Goal: Task Accomplishment & Management: Complete application form

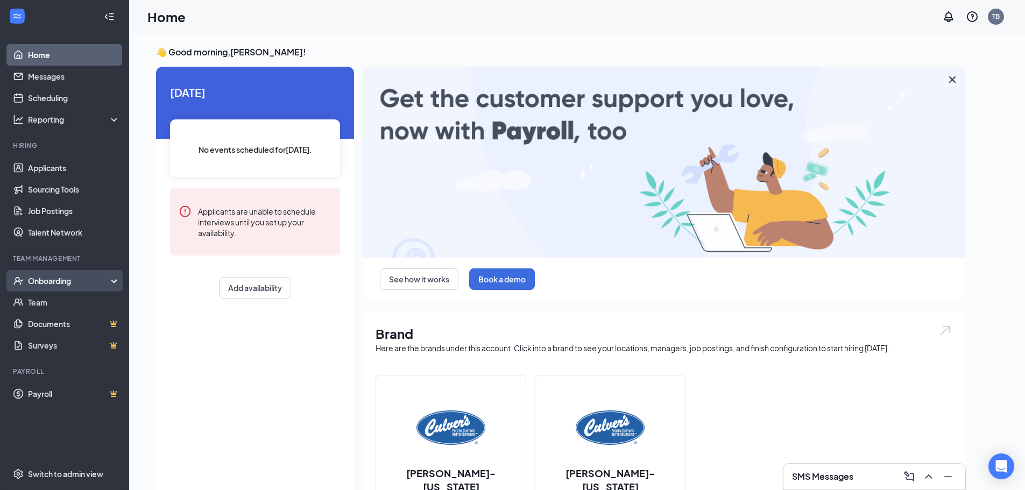
click at [76, 275] on div "Onboarding" at bounding box center [64, 281] width 129 height 22
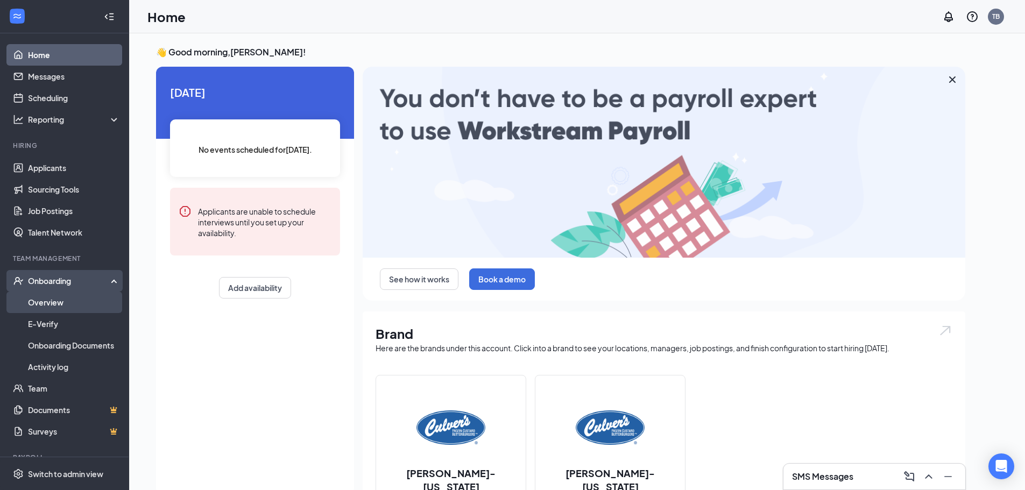
click at [79, 298] on link "Overview" at bounding box center [74, 303] width 92 height 22
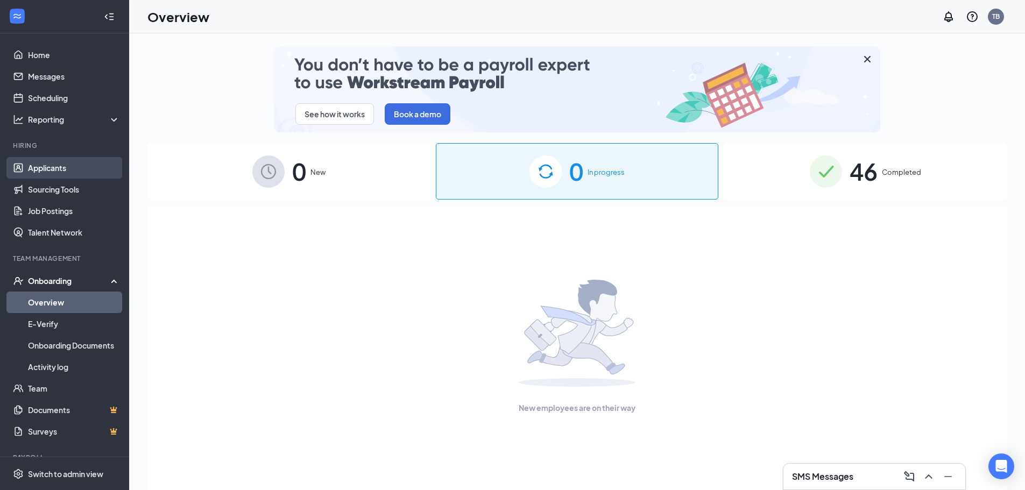
click at [96, 164] on link "Applicants" at bounding box center [74, 168] width 92 height 22
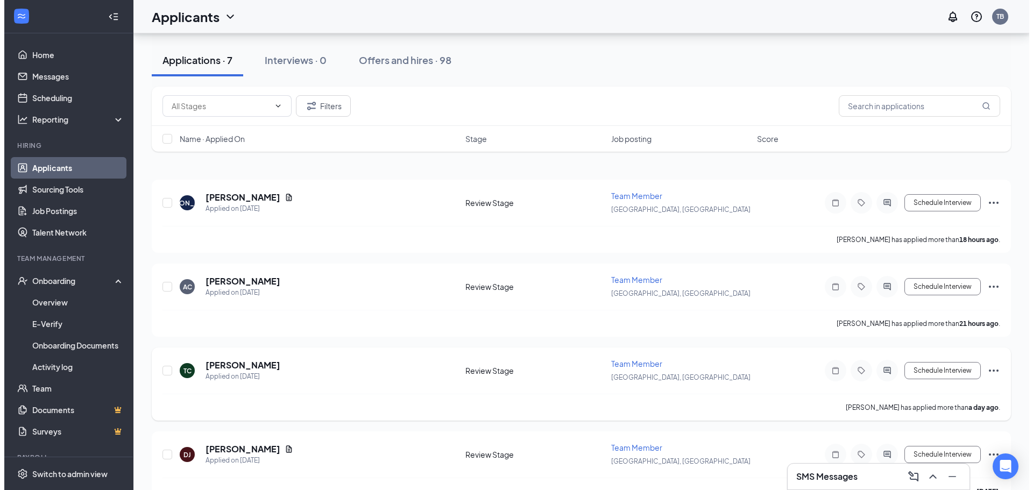
scroll to position [54, 0]
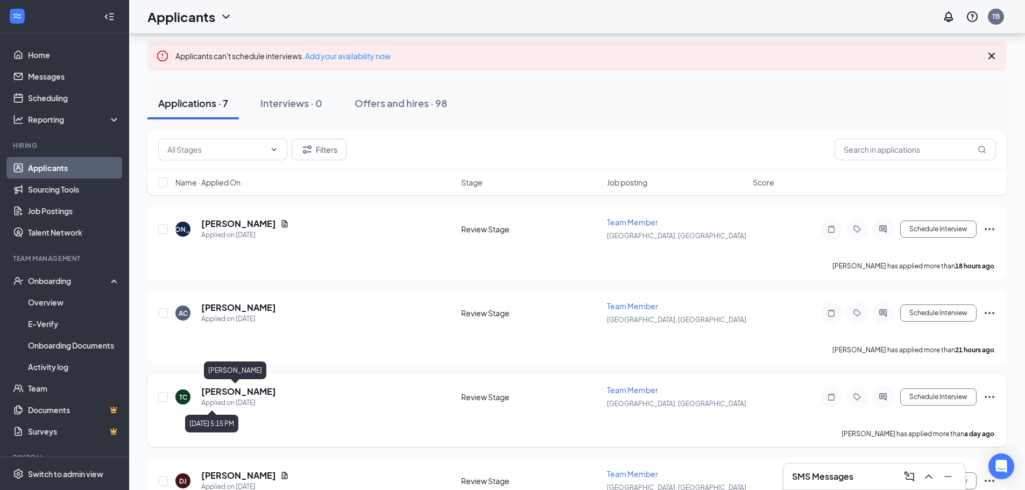
click at [224, 388] on h5 "[PERSON_NAME]" at bounding box center [238, 392] width 75 height 12
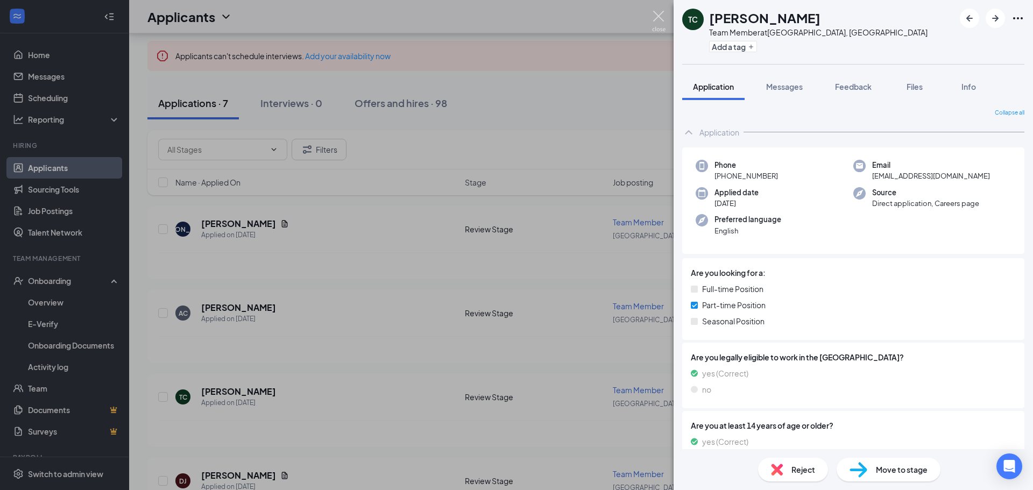
click at [658, 15] on img at bounding box center [658, 21] width 13 height 21
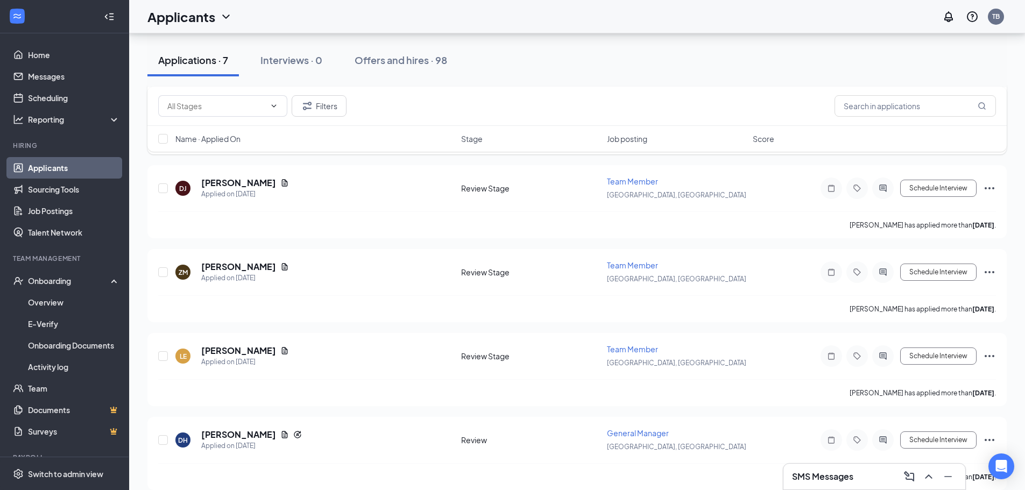
scroll to position [360, 0]
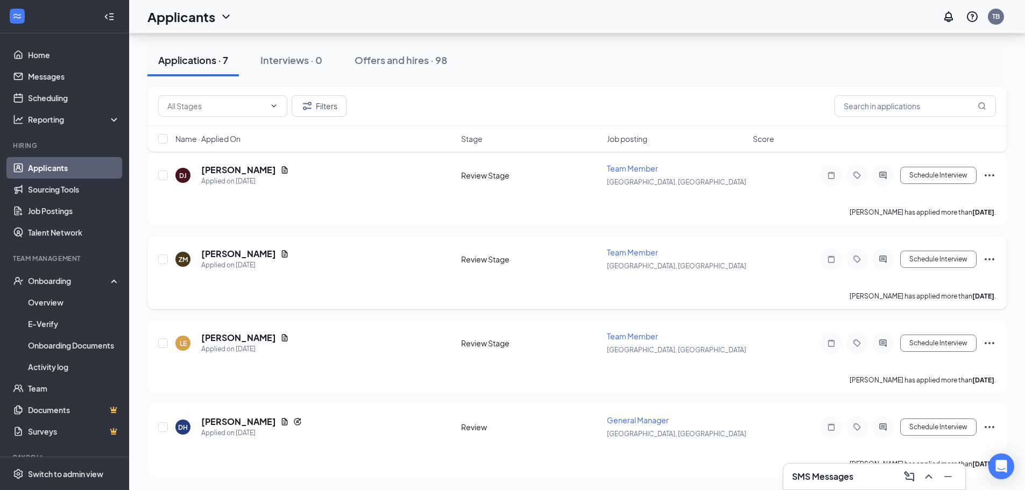
click at [984, 257] on icon "Ellipses" at bounding box center [989, 259] width 13 height 13
click at [929, 103] on li "Reject" at bounding box center [942, 95] width 110 height 16
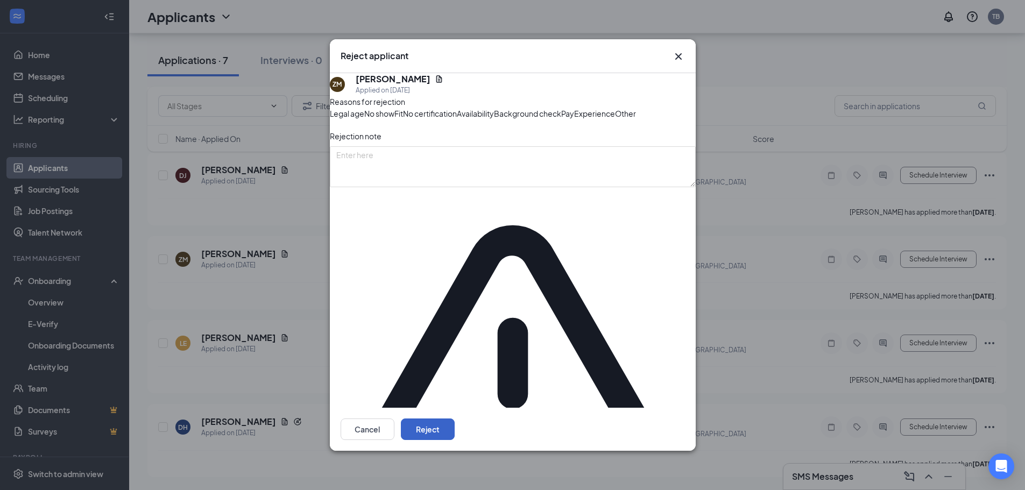
click at [455, 419] on button "Reject" at bounding box center [428, 430] width 54 height 22
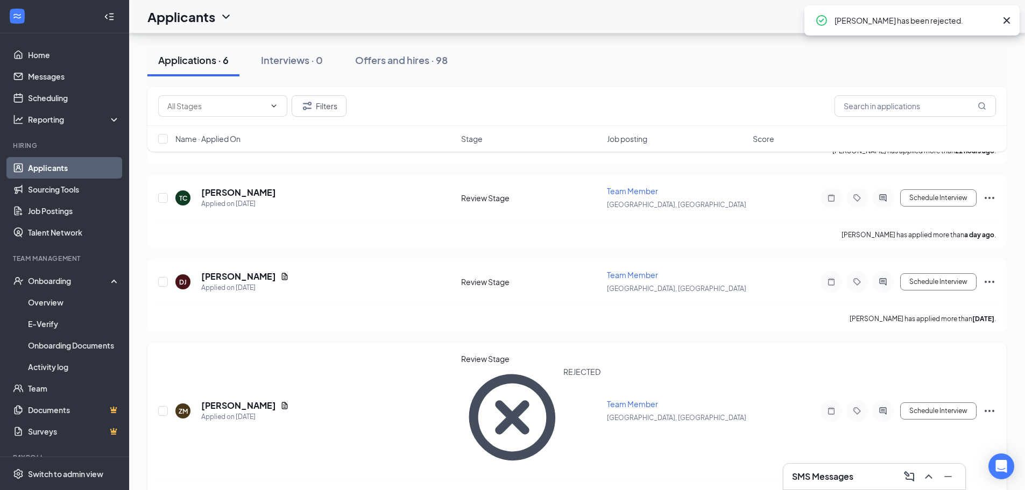
scroll to position [252, 0]
click at [993, 279] on icon "Ellipses" at bounding box center [989, 283] width 13 height 13
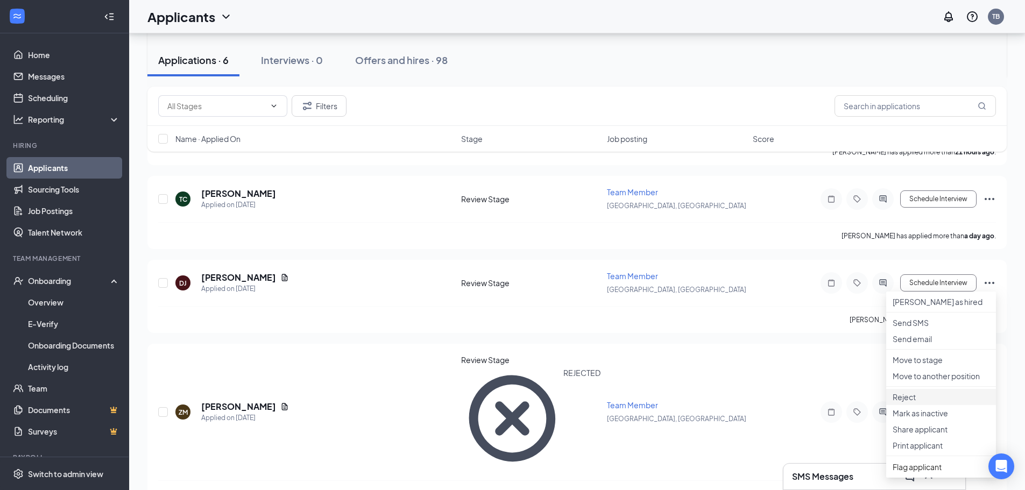
click at [937, 403] on p "Reject" at bounding box center [941, 397] width 97 height 11
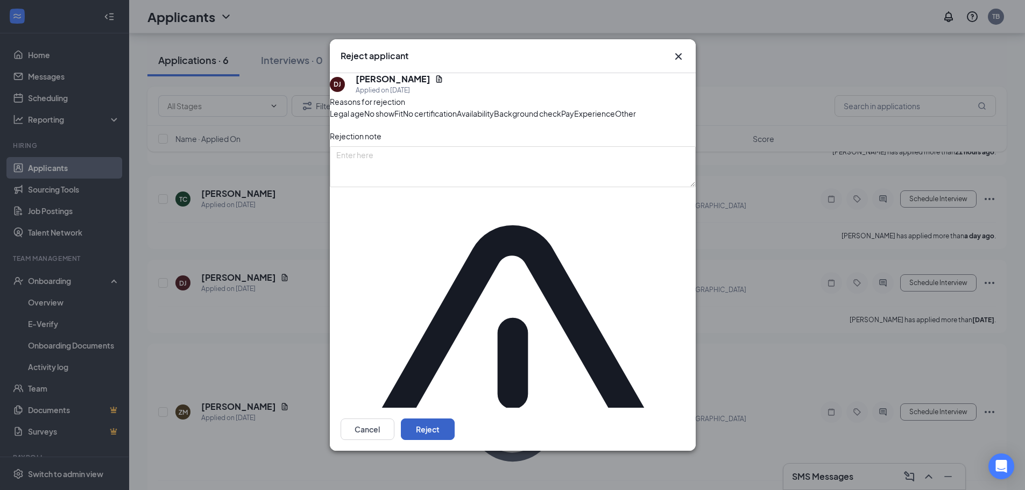
click at [455, 419] on button "Reject" at bounding box center [428, 430] width 54 height 22
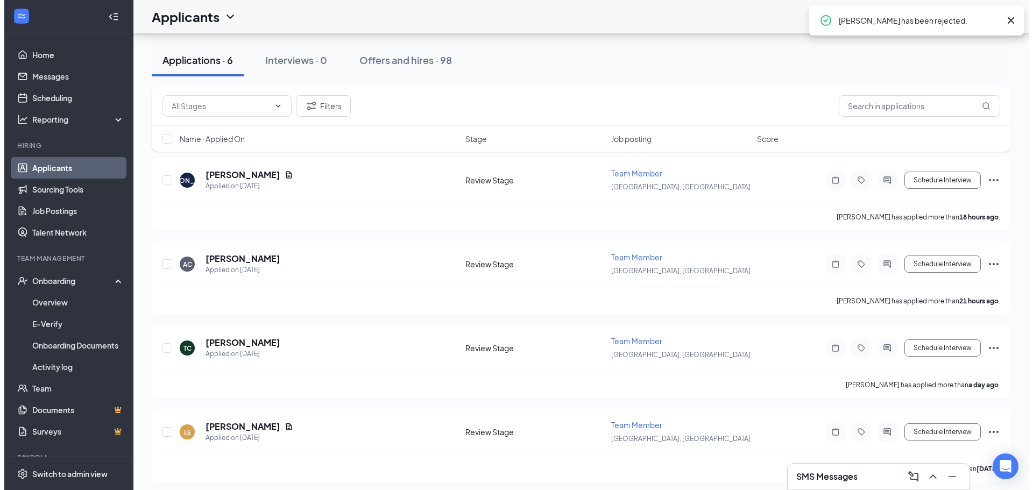
scroll to position [83, 0]
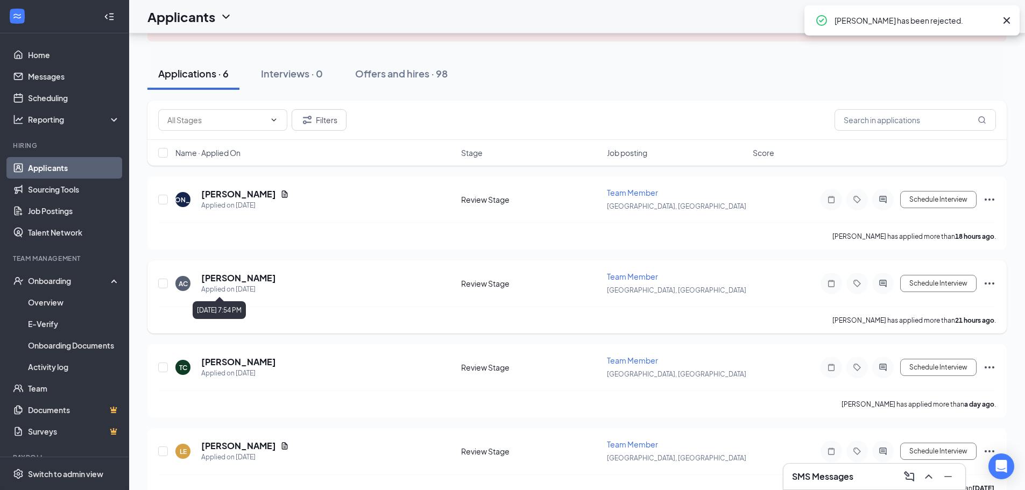
click at [268, 284] on h5 "[PERSON_NAME]" at bounding box center [238, 278] width 75 height 12
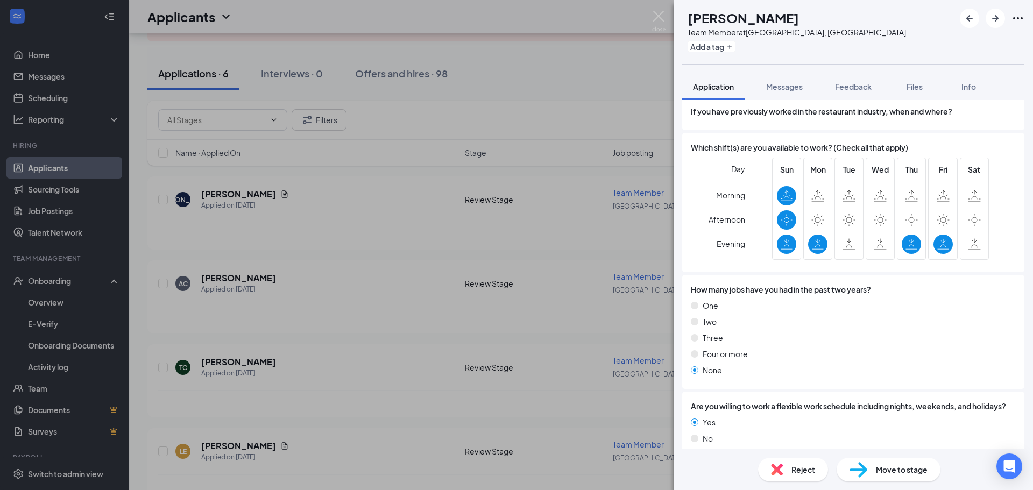
scroll to position [646, 0]
click at [784, 463] on div "Reject" at bounding box center [793, 470] width 70 height 24
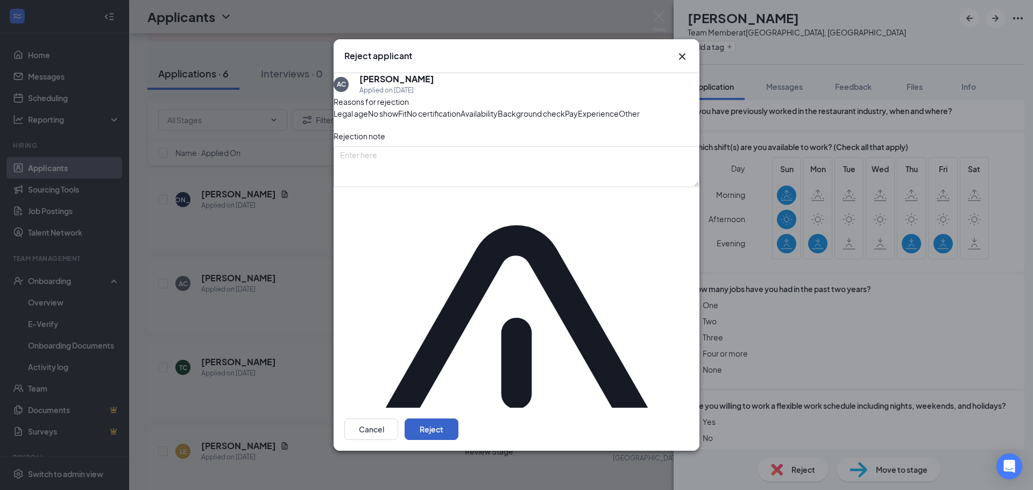
click at [459, 419] on button "Reject" at bounding box center [432, 430] width 54 height 22
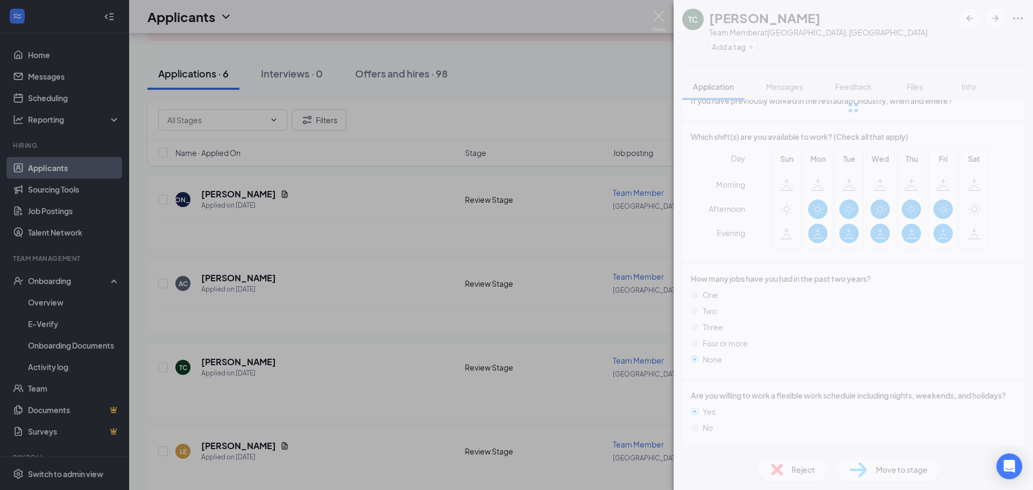
scroll to position [625, 0]
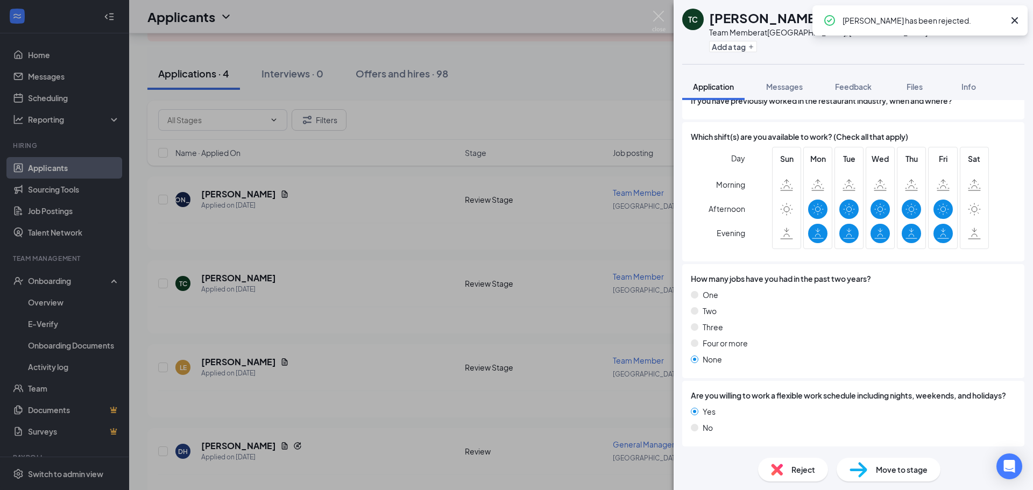
click at [219, 229] on div "TC [PERSON_NAME] Team Member at [GEOGRAPHIC_DATA], [GEOGRAPHIC_DATA] Add a tag …" at bounding box center [516, 245] width 1033 height 490
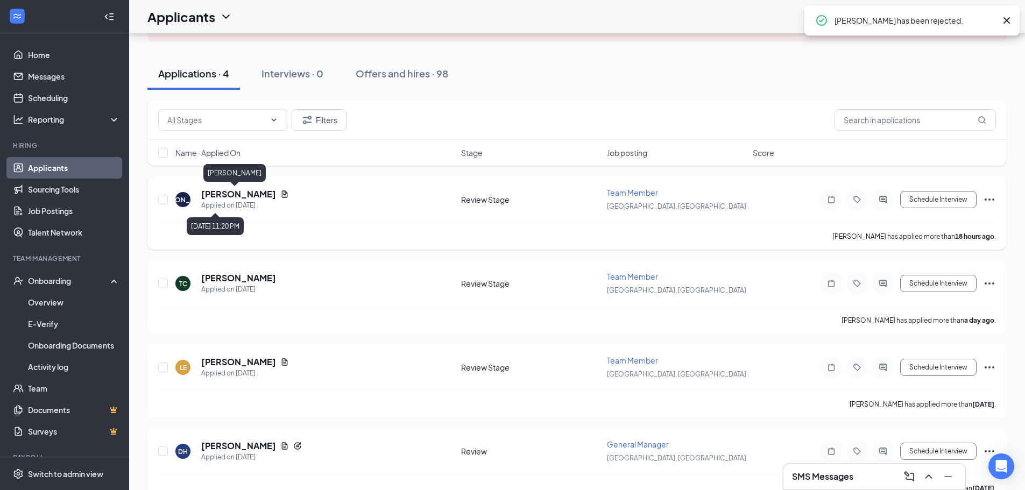
click at [244, 193] on h5 "[PERSON_NAME]" at bounding box center [238, 194] width 75 height 12
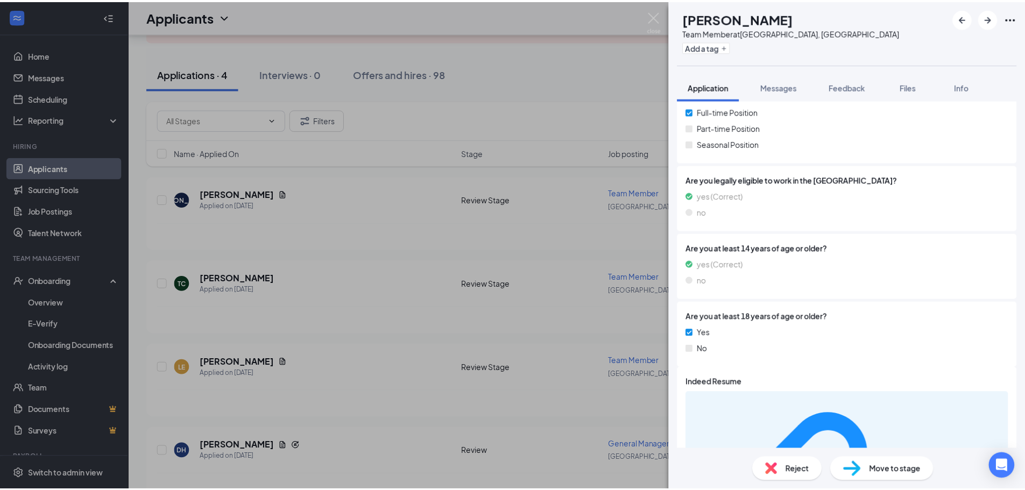
scroll to position [215, 0]
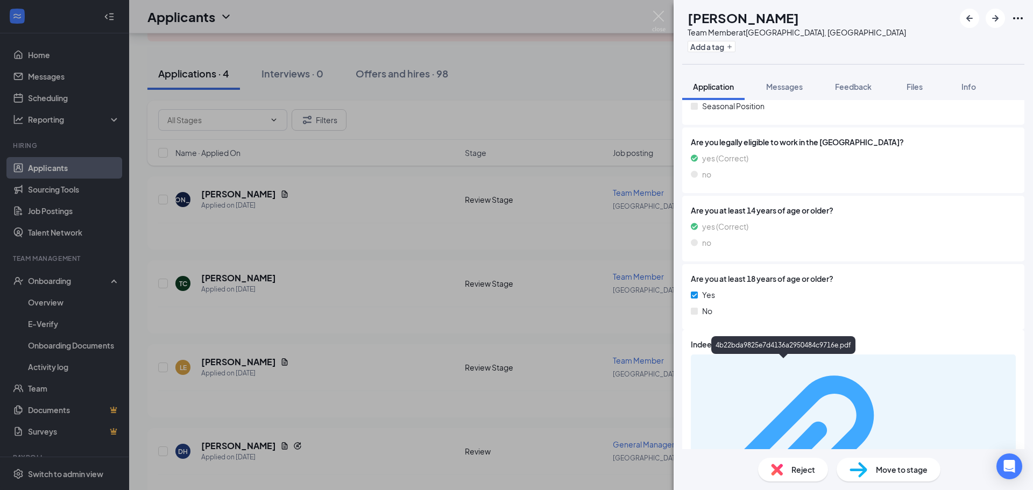
click at [908, 461] on div "4b22bda9825e7d4136a2950484c9716e.pdf" at bounding box center [959, 465] width 102 height 9
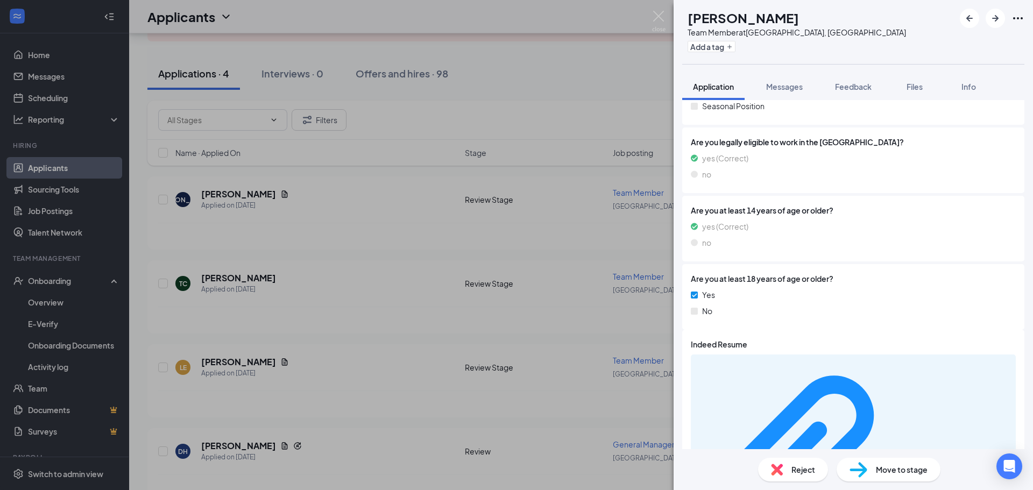
click at [780, 466] on img at bounding box center [777, 470] width 12 height 12
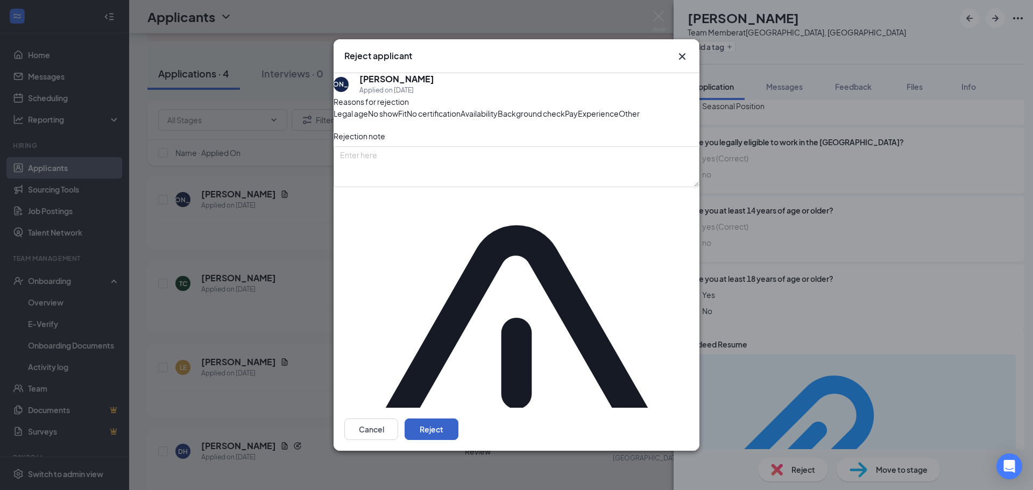
click at [459, 419] on button "Reject" at bounding box center [432, 430] width 54 height 22
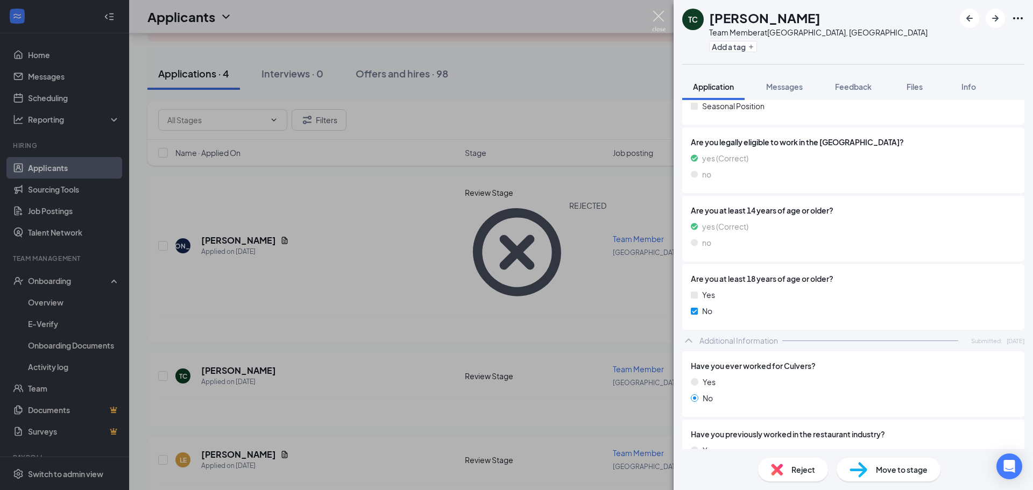
click at [663, 22] on img at bounding box center [658, 21] width 13 height 21
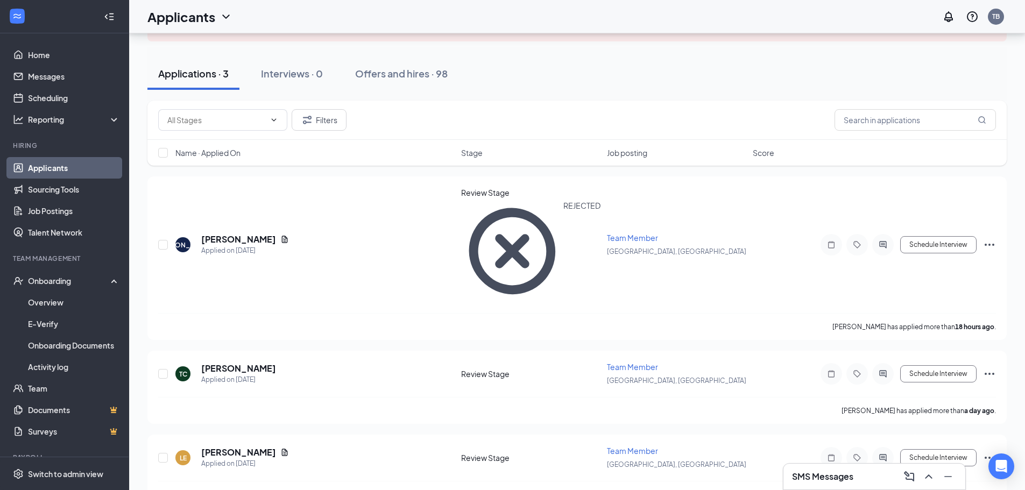
scroll to position [24, 0]
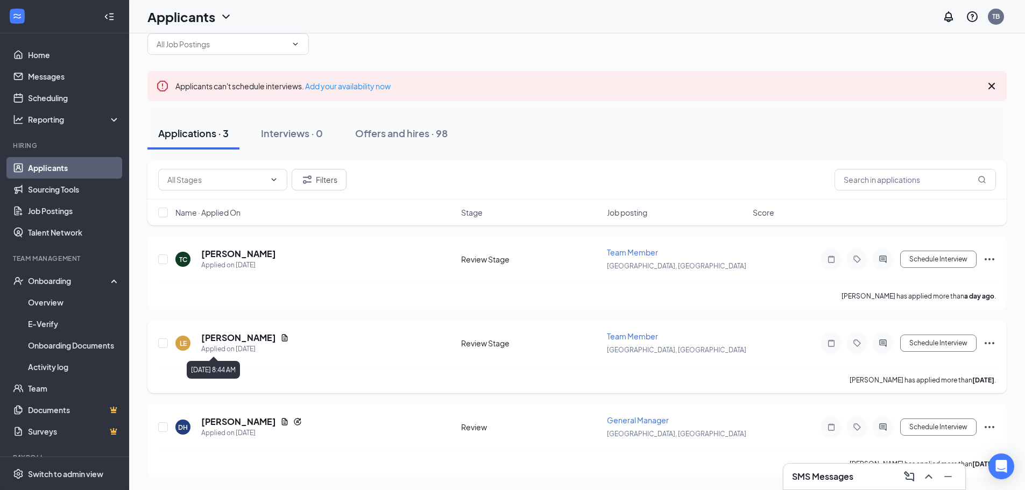
click at [230, 342] on h5 "[PERSON_NAME]" at bounding box center [238, 338] width 75 height 12
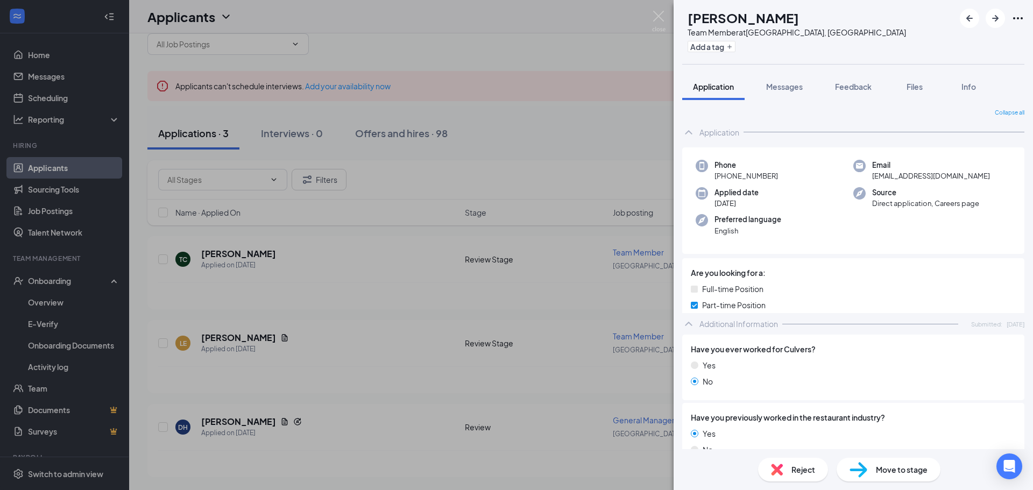
click at [897, 459] on div "Reject Move to stage" at bounding box center [854, 469] width 360 height 41
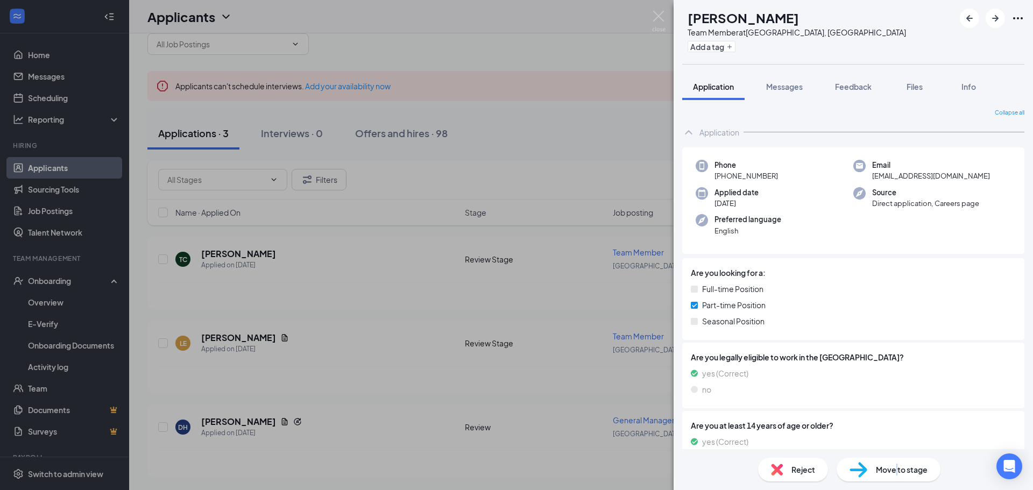
click at [895, 467] on span "Move to stage" at bounding box center [902, 470] width 52 height 12
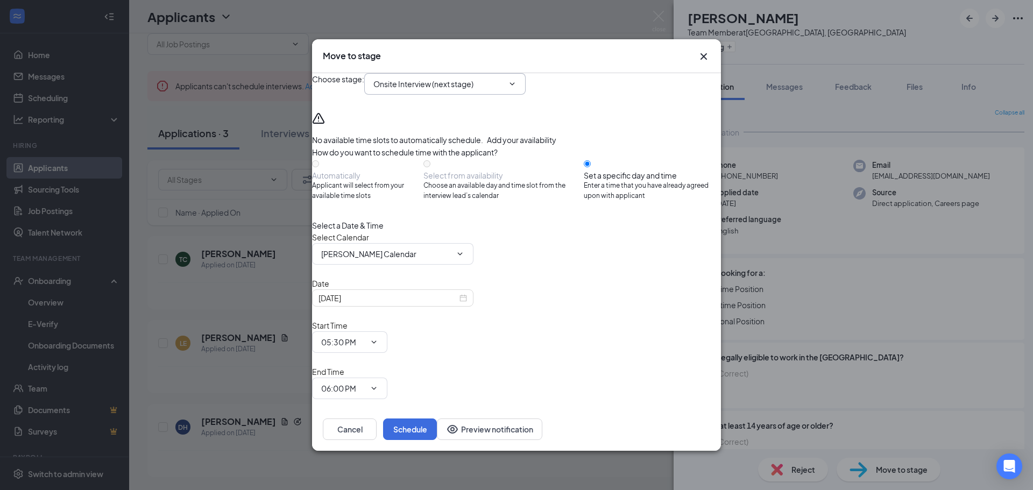
click at [515, 85] on icon "ChevronDown" at bounding box center [512, 83] width 5 height 3
click at [431, 224] on div "Hiring Complete" at bounding box center [411, 218] width 58 height 12
type input "Hiring Complete"
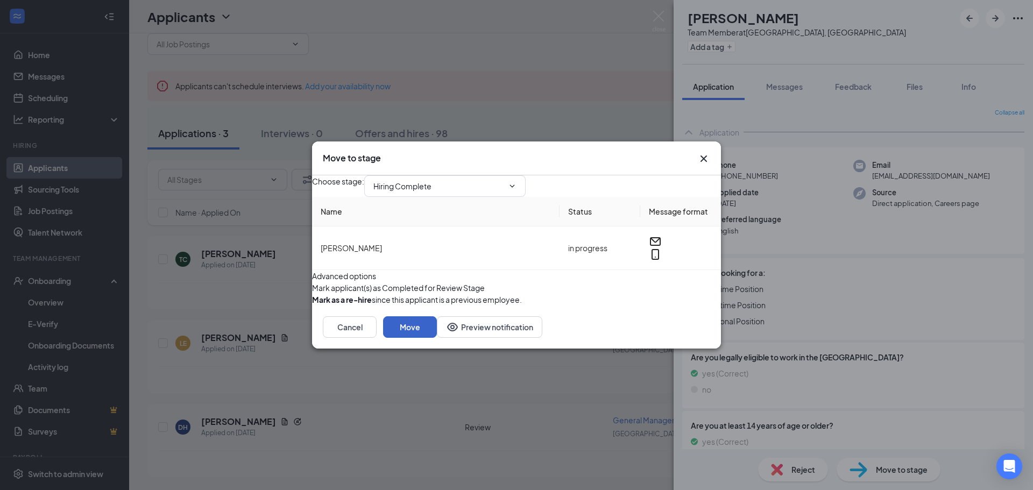
click at [437, 338] on button "Move" at bounding box center [410, 327] width 54 height 22
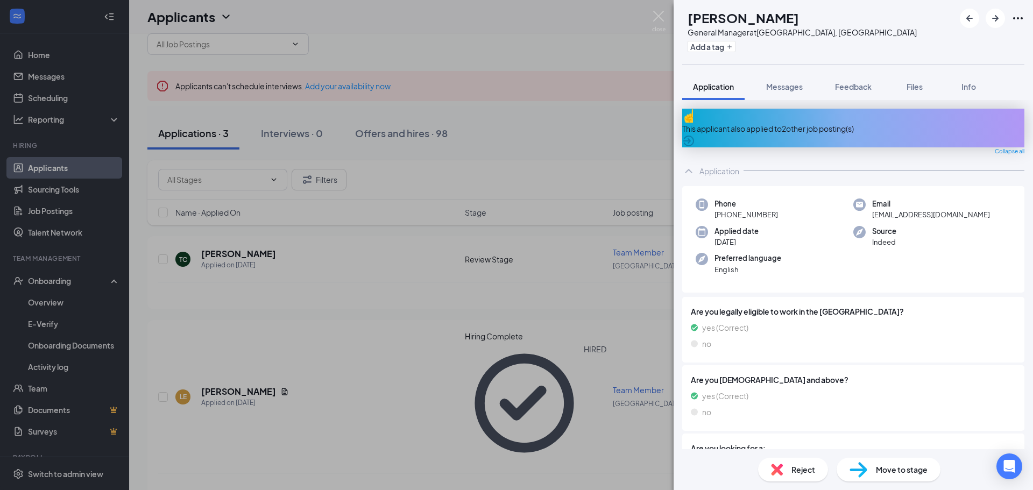
click at [652, 22] on div "DH [PERSON_NAME] General Manager at [GEOGRAPHIC_DATA], [GEOGRAPHIC_DATA] Add a …" at bounding box center [516, 245] width 1033 height 490
click at [653, 22] on img at bounding box center [658, 21] width 13 height 21
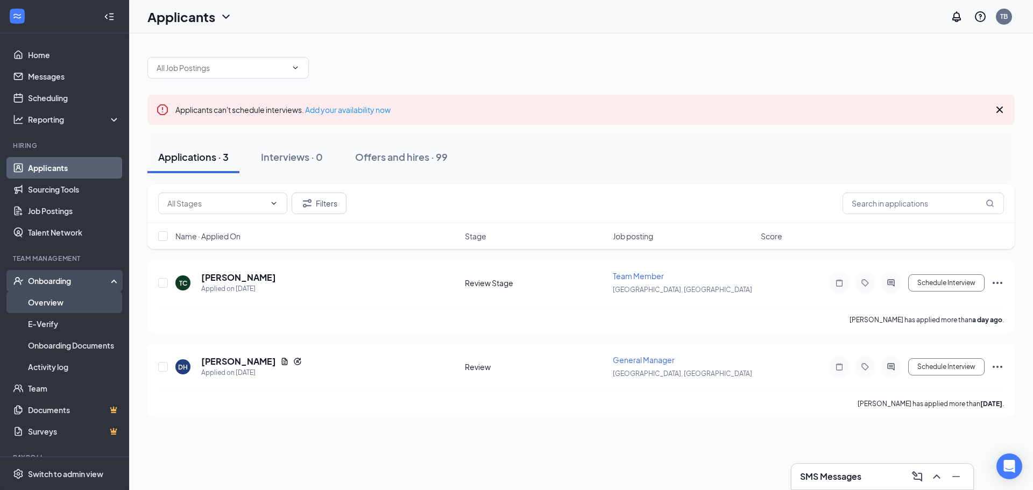
click at [65, 313] on link "Overview" at bounding box center [74, 303] width 92 height 22
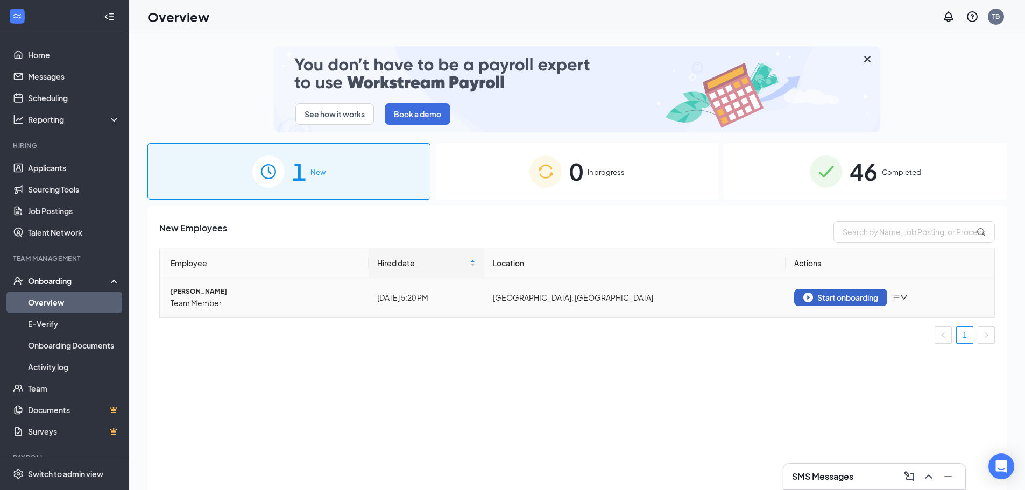
click at [850, 296] on div "Start onboarding" at bounding box center [841, 298] width 75 height 10
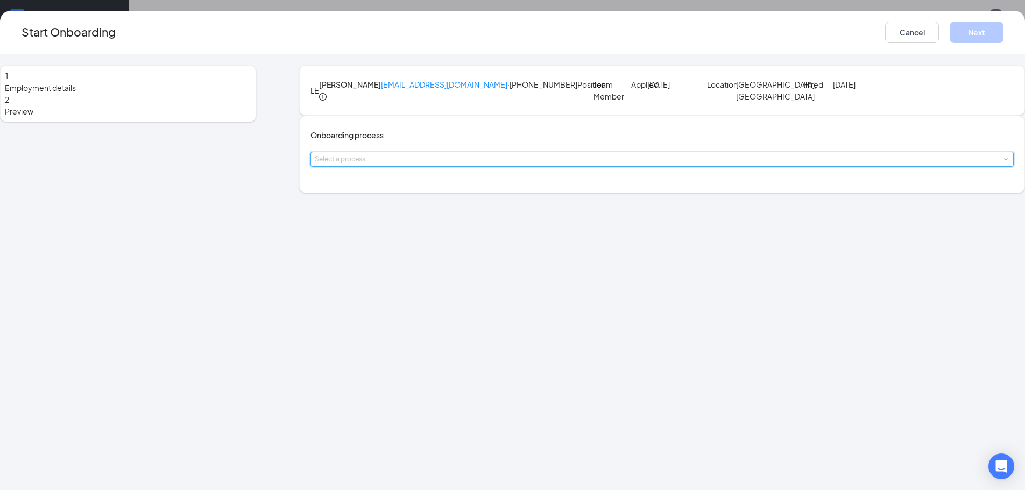
click at [403, 166] on div "Select a process" at bounding box center [662, 159] width 695 height 14
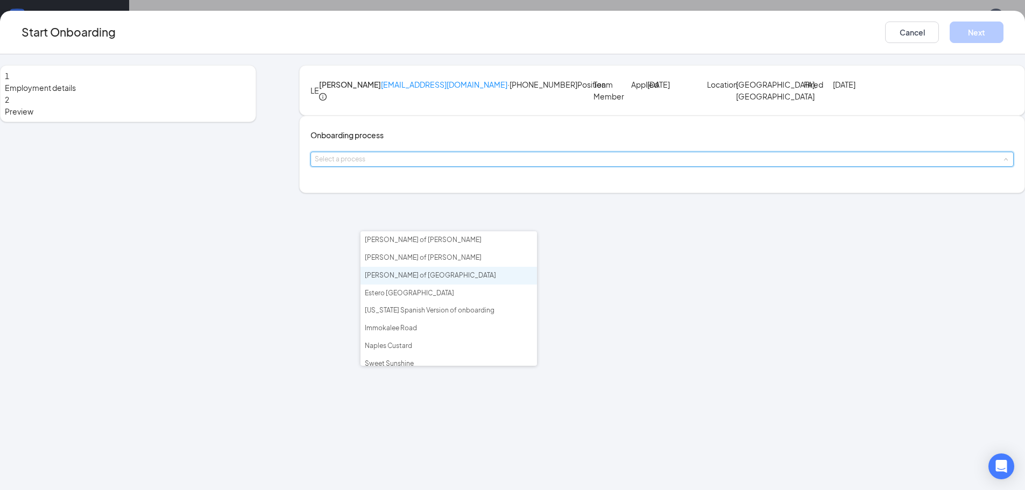
click at [425, 279] on span "[PERSON_NAME] of [GEOGRAPHIC_DATA]" at bounding box center [430, 275] width 131 height 8
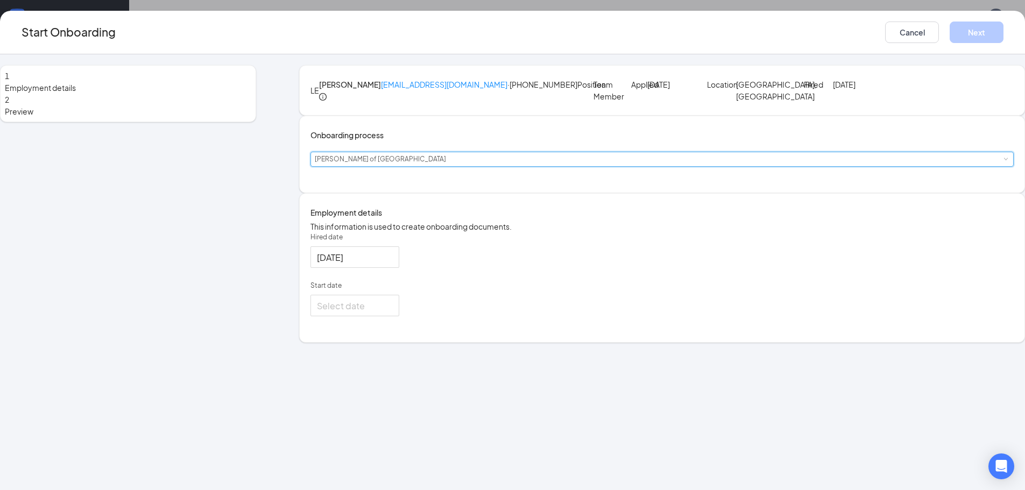
click at [454, 166] on div "[PERSON_NAME] of [GEOGRAPHIC_DATA]" at bounding box center [384, 159] width 139 height 14
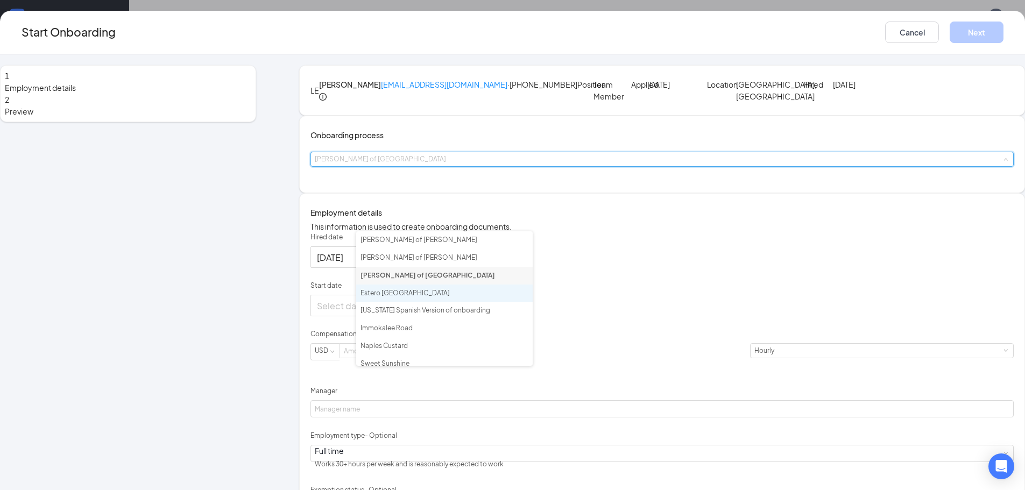
click at [439, 300] on li "Estero [GEOGRAPHIC_DATA]" at bounding box center [444, 294] width 177 height 18
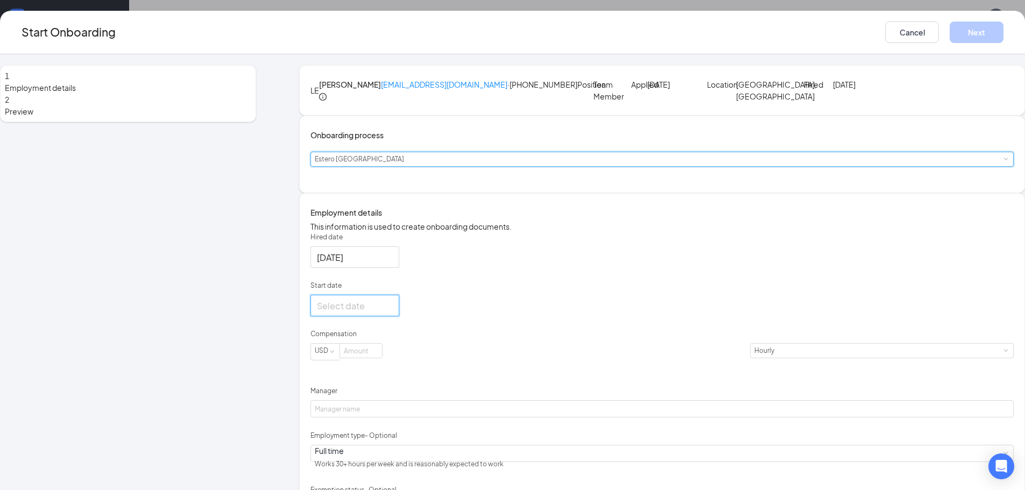
click at [391, 313] on input "Start date" at bounding box center [354, 305] width 74 height 13
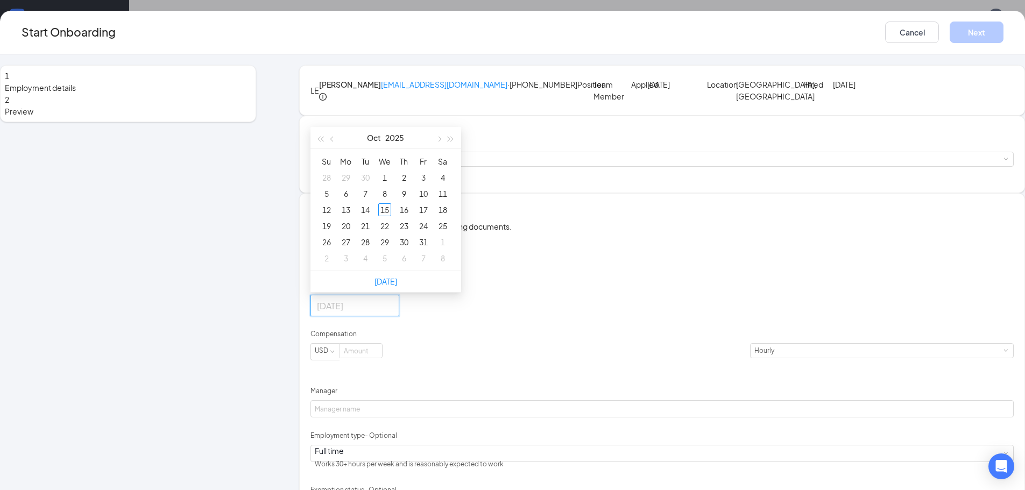
type input "[DATE]"
click at [430, 233] on div "24" at bounding box center [423, 226] width 13 height 13
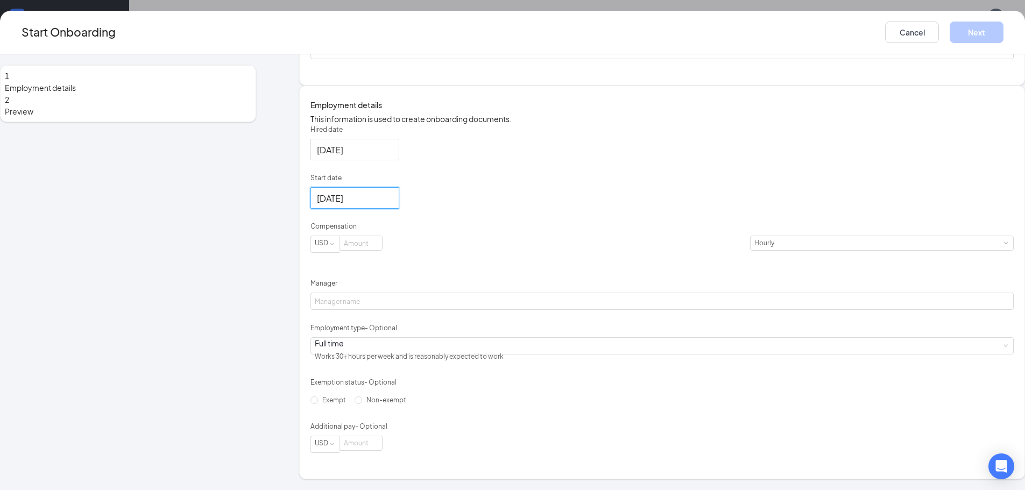
scroll to position [161, 0]
click at [391, 205] on input "[DATE]" at bounding box center [354, 198] width 74 height 13
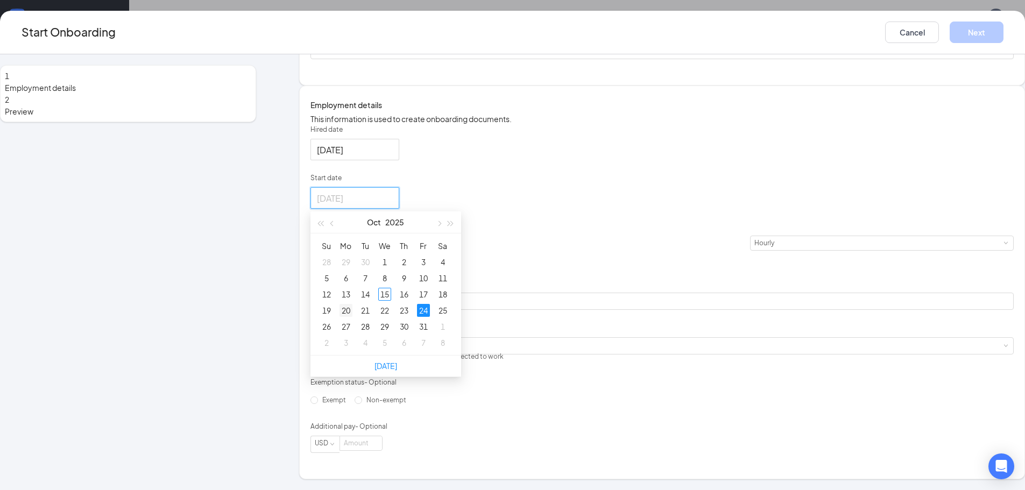
type input "[DATE]"
click at [353, 317] on div "20" at bounding box center [346, 310] width 13 height 13
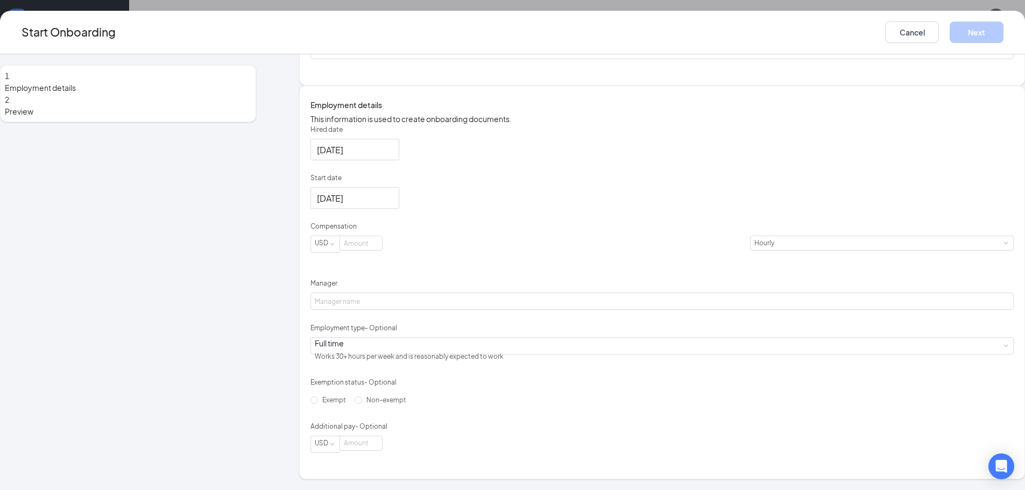
click at [574, 209] on div "Hired date [DATE] Start date [DATE] [DATE] Su Mo Tu We Th Fr Sa 28 29 30 1 2 3 …" at bounding box center [663, 289] width 704 height 328
drag, startPoint x: 405, startPoint y: 215, endPoint x: 412, endPoint y: 226, distance: 13.3
click at [391, 205] on input "Start date" at bounding box center [354, 198] width 74 height 13
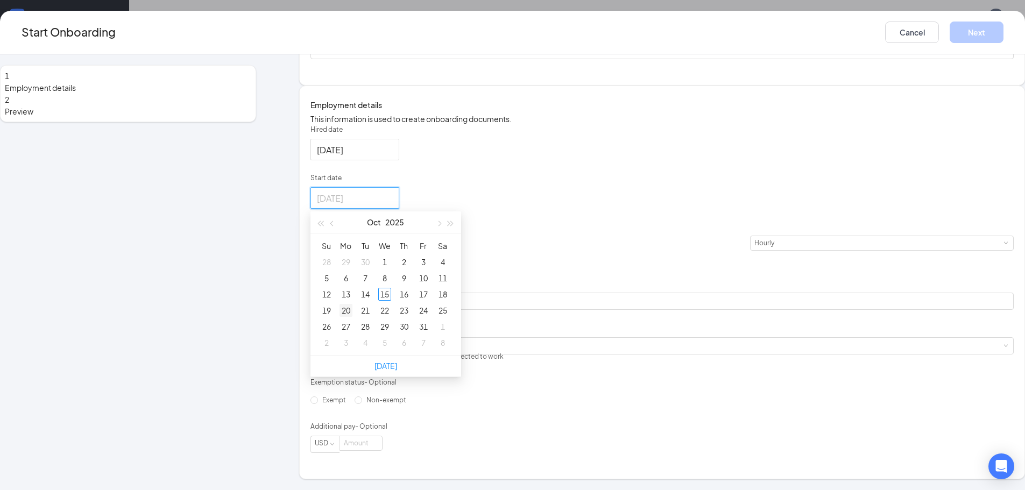
type input "[DATE]"
click at [353, 317] on div "20" at bounding box center [346, 310] width 13 height 13
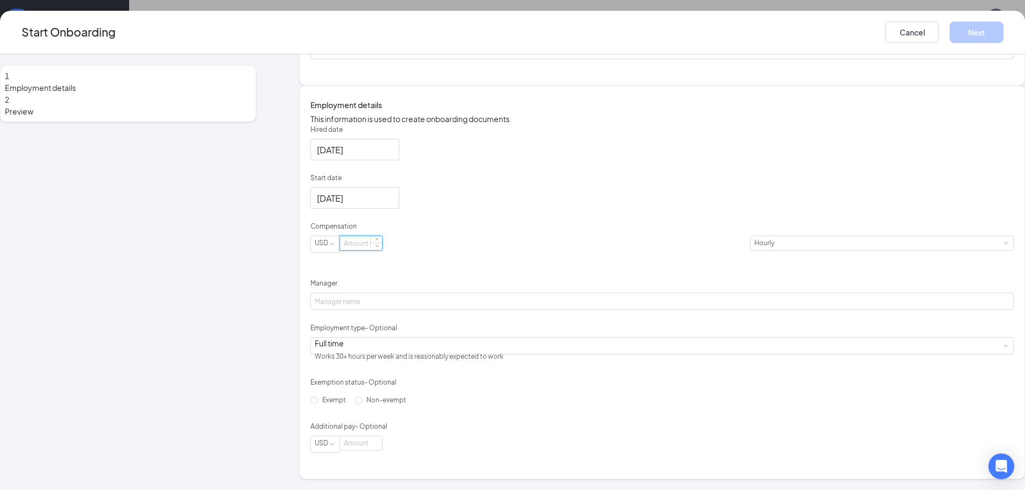
click at [382, 250] on input at bounding box center [361, 243] width 42 height 14
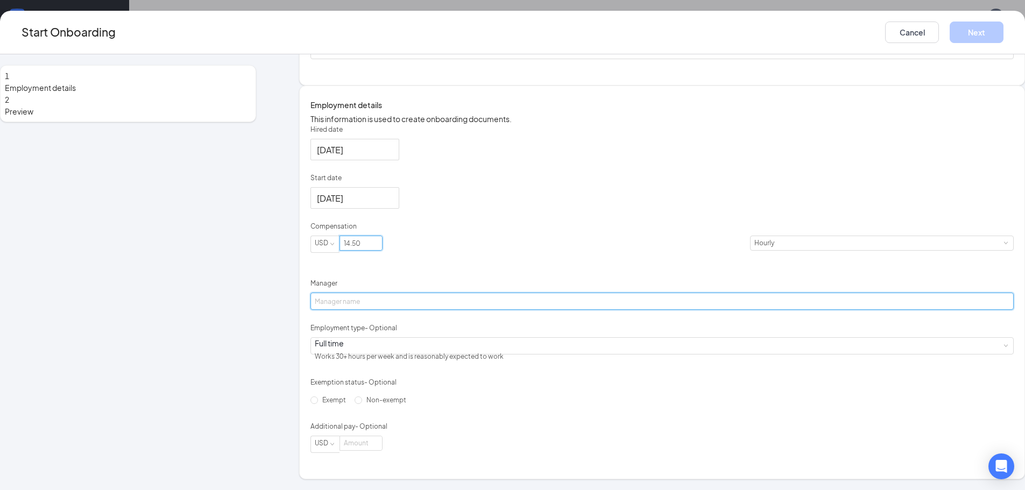
type input "14.5"
click at [405, 310] on input "Manager" at bounding box center [663, 301] width 704 height 17
type input "[PERSON_NAME]"
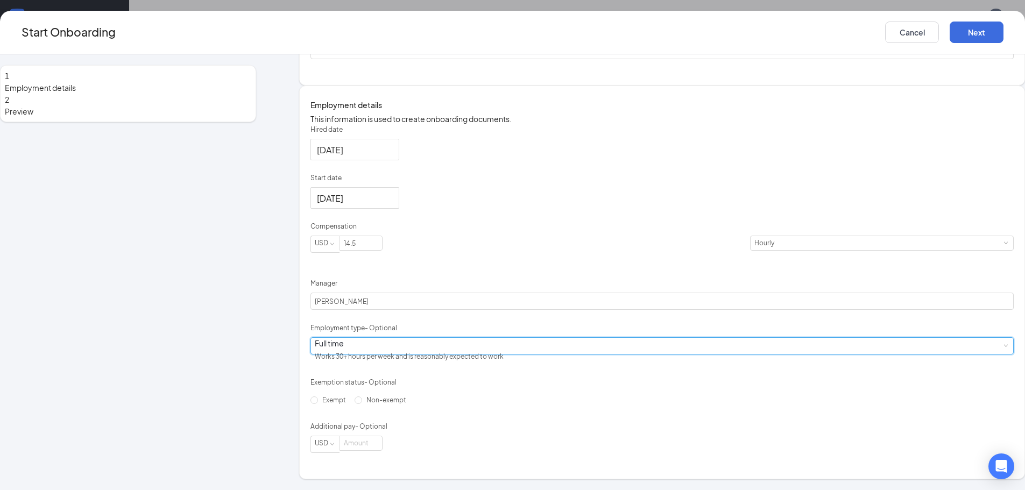
click at [459, 354] on div "Full time Works 30+ hours per week and is reasonably expected to work" at bounding box center [662, 346] width 695 height 16
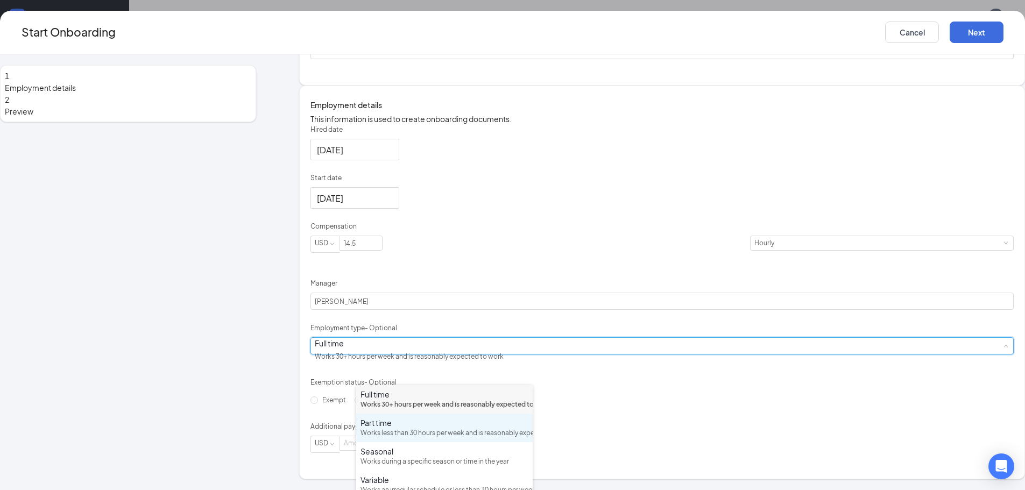
drag, startPoint x: 428, startPoint y: 441, endPoint x: 443, endPoint y: 433, distance: 17.4
click at [428, 439] on div "Works less than 30 hours per week and is reasonably expected to work" at bounding box center [445, 433] width 168 height 10
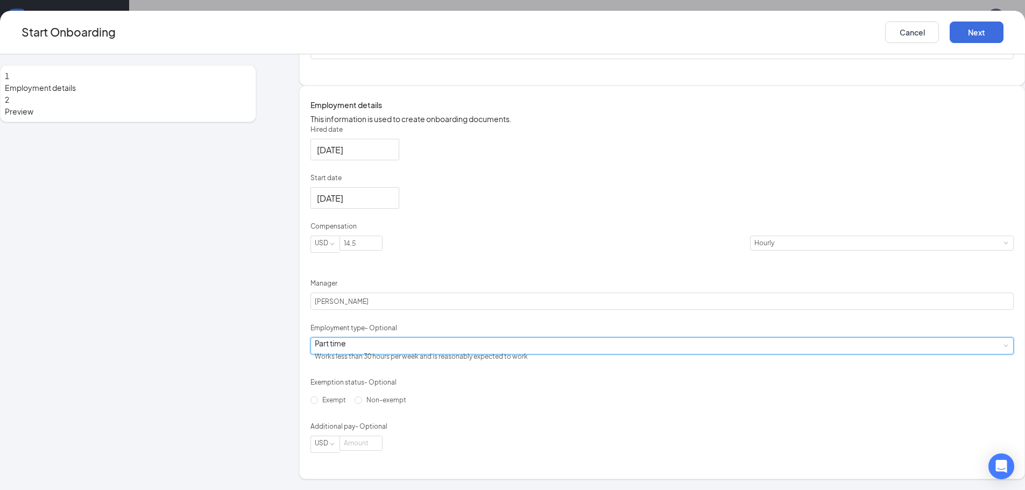
click at [680, 355] on div "Hired date [DATE] Start date [DATE] [DATE] Su Mo Tu We Th Fr Sa 28 29 30 1 2 3 …" at bounding box center [663, 289] width 704 height 328
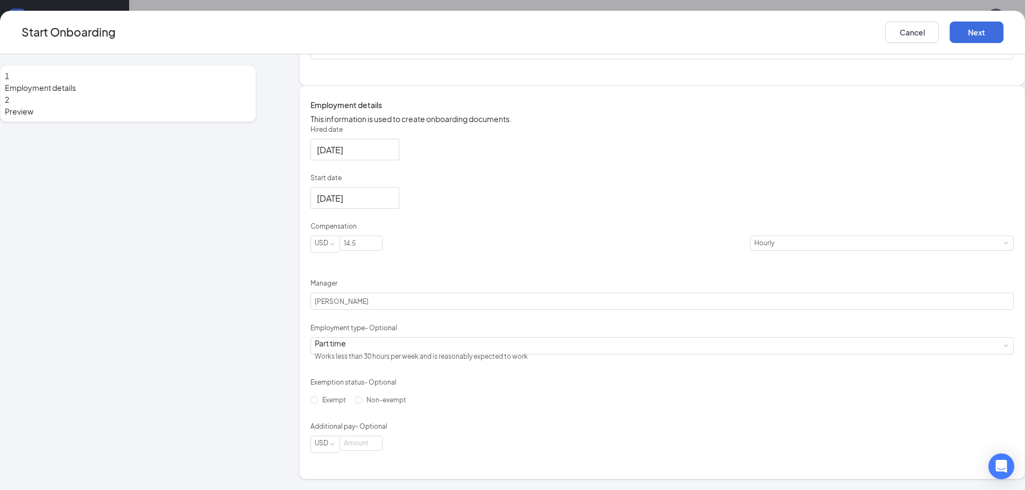
scroll to position [192, 0]
click at [880, 47] on div "Start Onboarding Cancel Next" at bounding box center [512, 33] width 1025 height 44
click at [950, 41] on button "Next" at bounding box center [977, 33] width 54 height 22
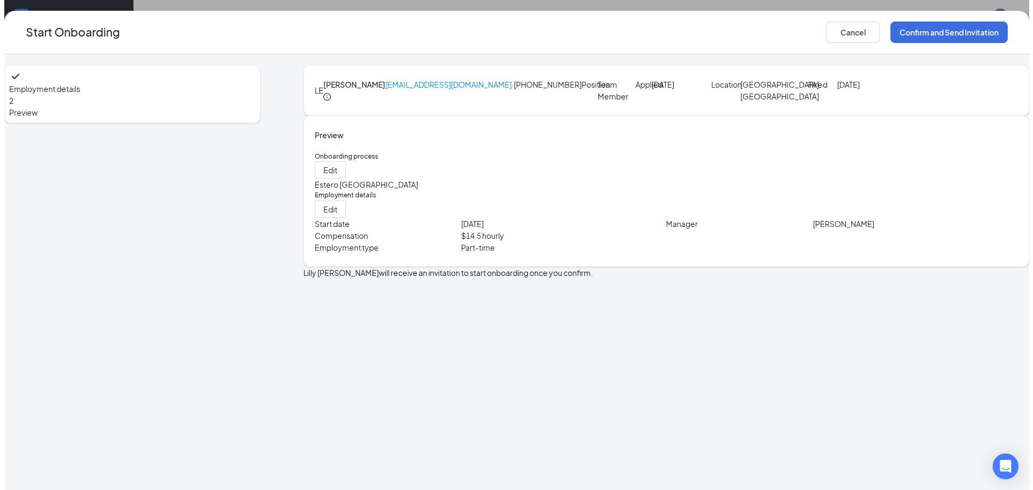
scroll to position [0, 0]
click at [887, 34] on button "Confirm and Send Invitation" at bounding box center [945, 33] width 117 height 22
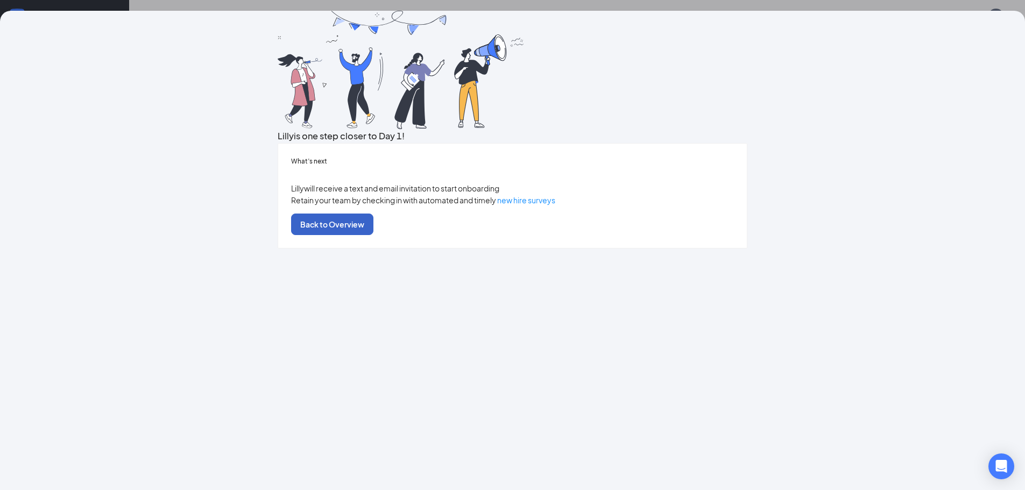
click at [374, 235] on button "Back to Overview" at bounding box center [332, 225] width 82 height 22
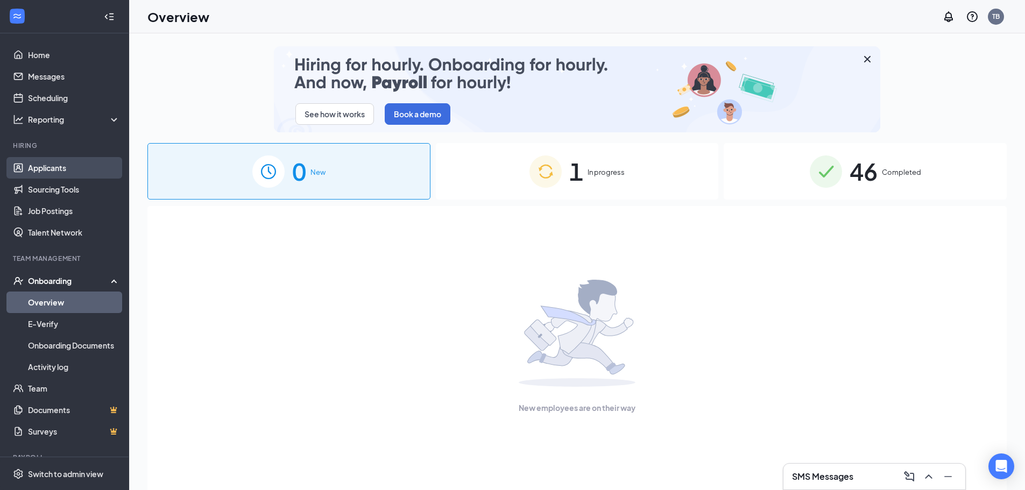
click at [47, 174] on link "Applicants" at bounding box center [74, 168] width 92 height 22
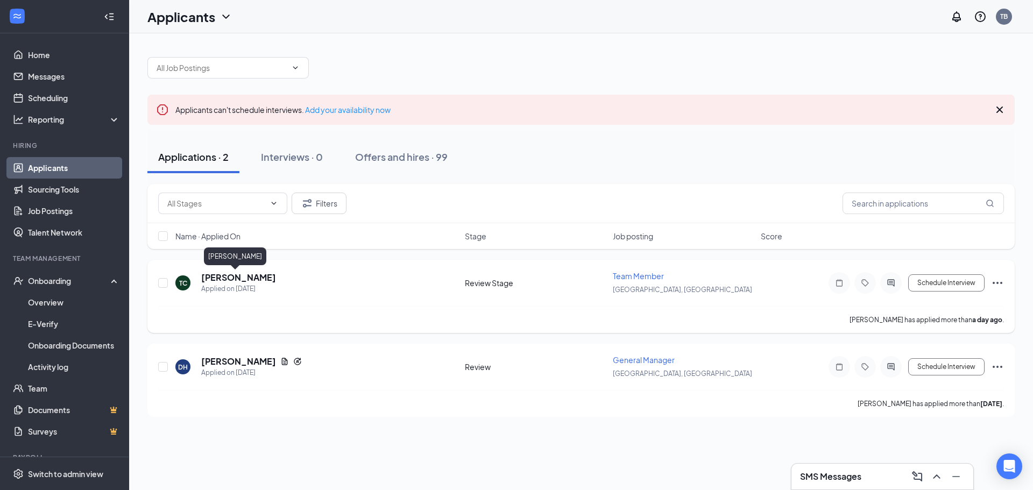
click at [214, 272] on h5 "[PERSON_NAME]" at bounding box center [238, 278] width 75 height 12
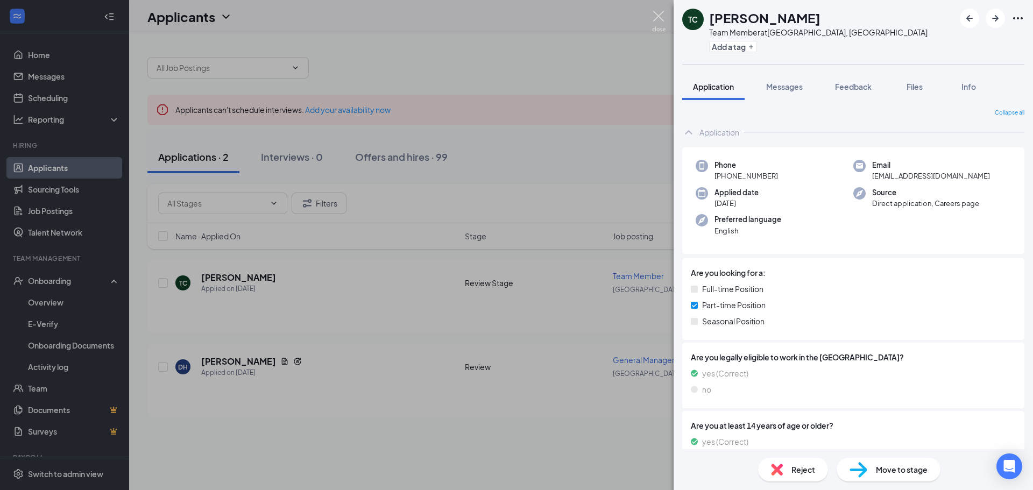
click at [664, 17] on img at bounding box center [658, 21] width 13 height 21
